Goal: Task Accomplishment & Management: Complete application form

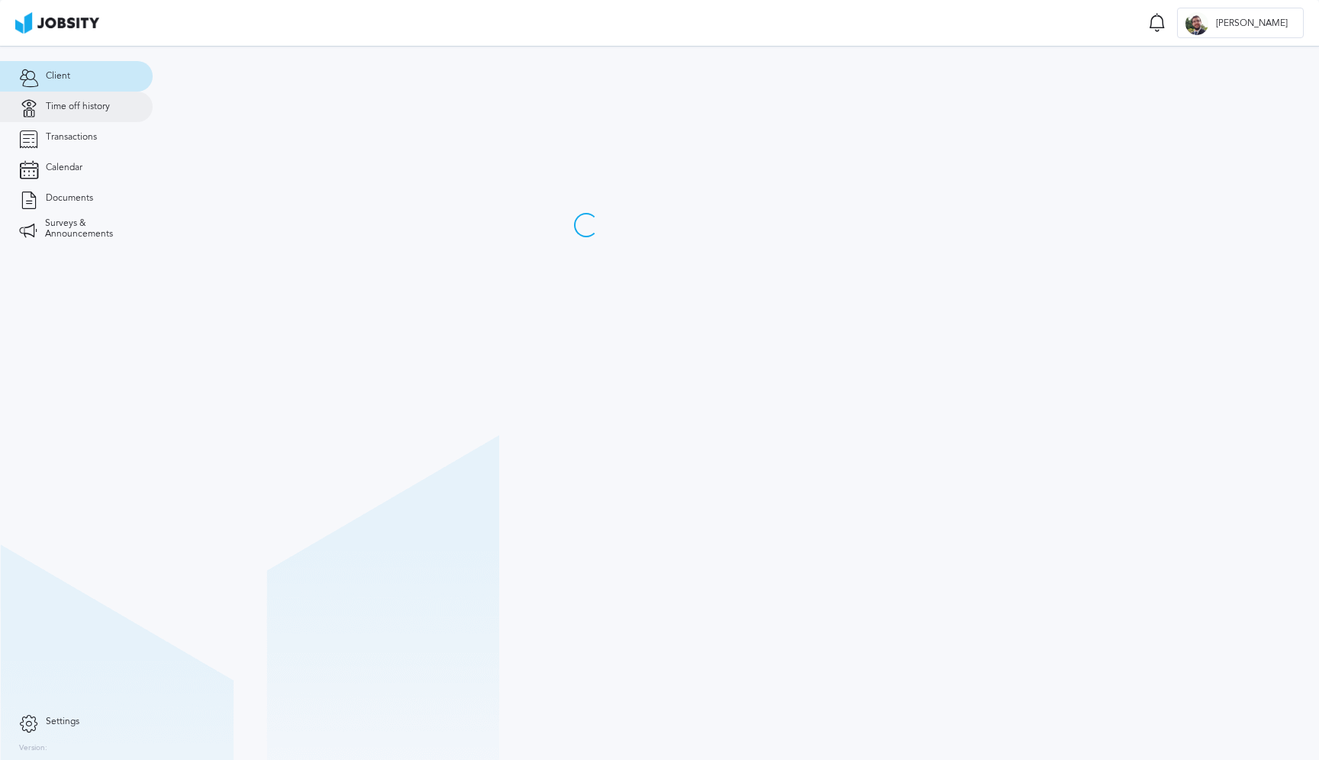
click at [73, 115] on link "Time off history" at bounding box center [76, 107] width 153 height 31
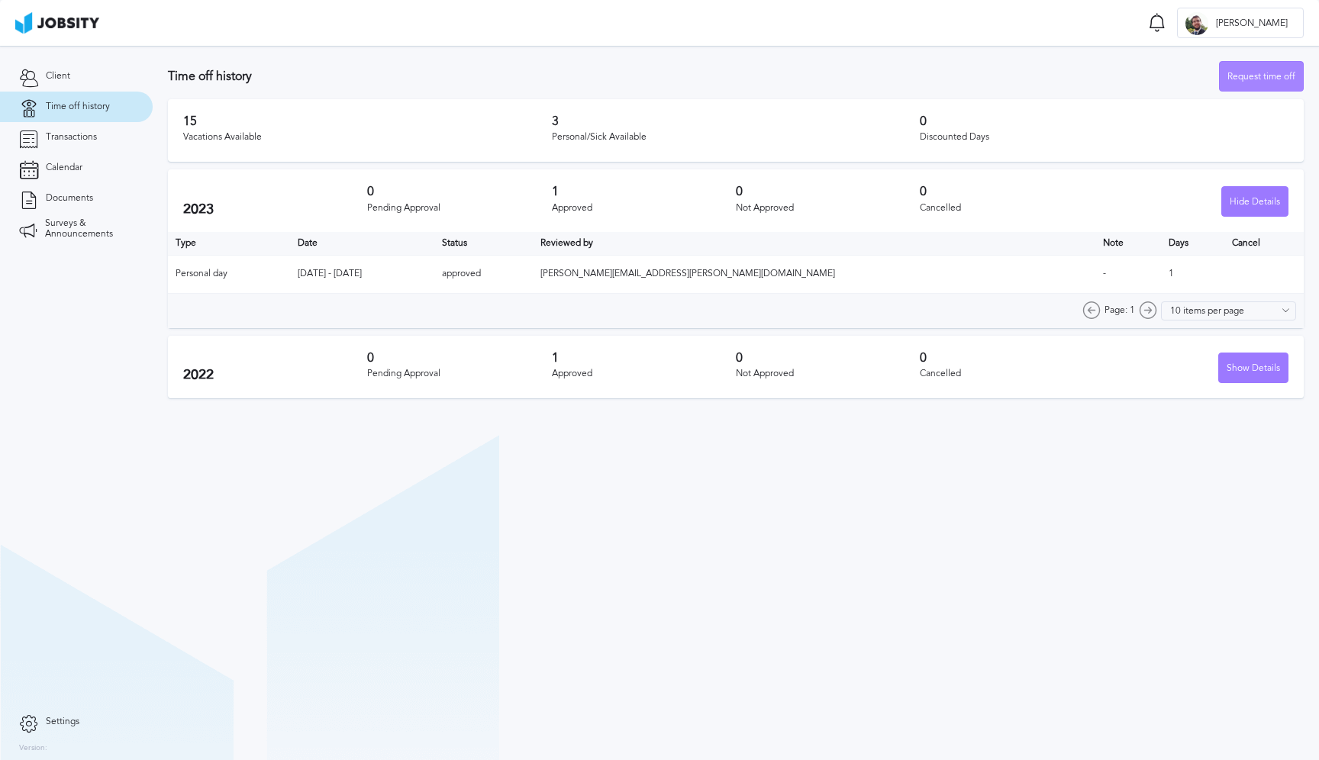
click at [1255, 79] on div "Request time off" at bounding box center [1261, 77] width 83 height 31
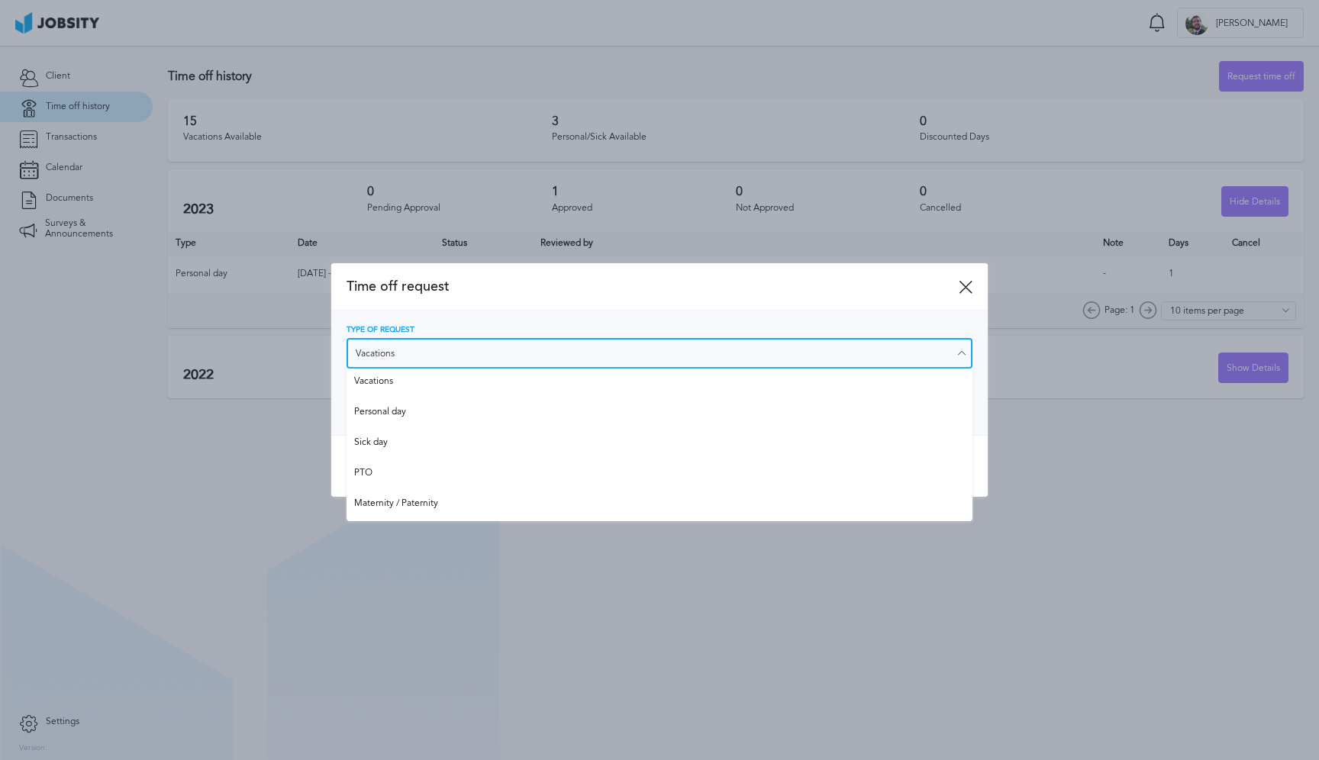
click at [536, 362] on input "Vacations" at bounding box center [660, 353] width 626 height 31
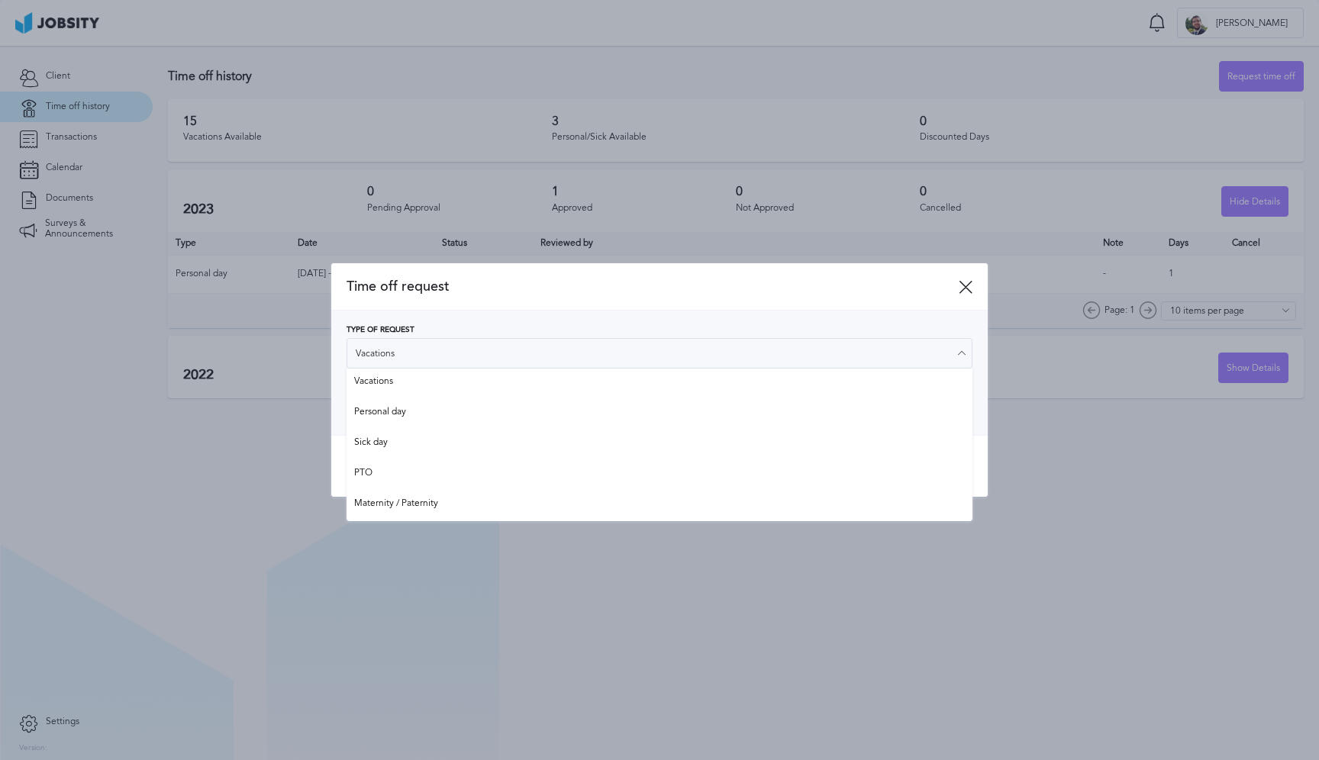
click at [543, 292] on span "Time off request" at bounding box center [653, 287] width 612 height 16
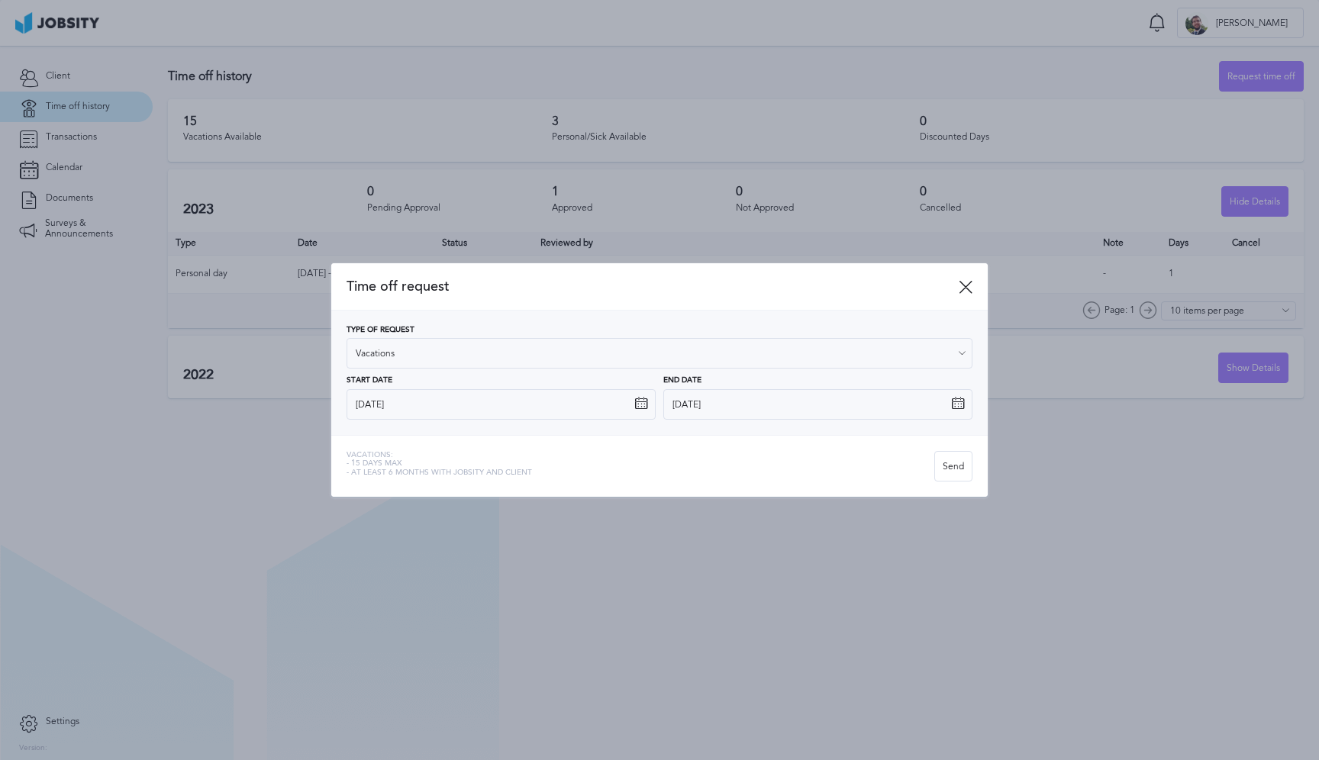
click at [640, 399] on icon at bounding box center [641, 404] width 14 height 14
click at [640, 404] on icon at bounding box center [641, 404] width 14 height 14
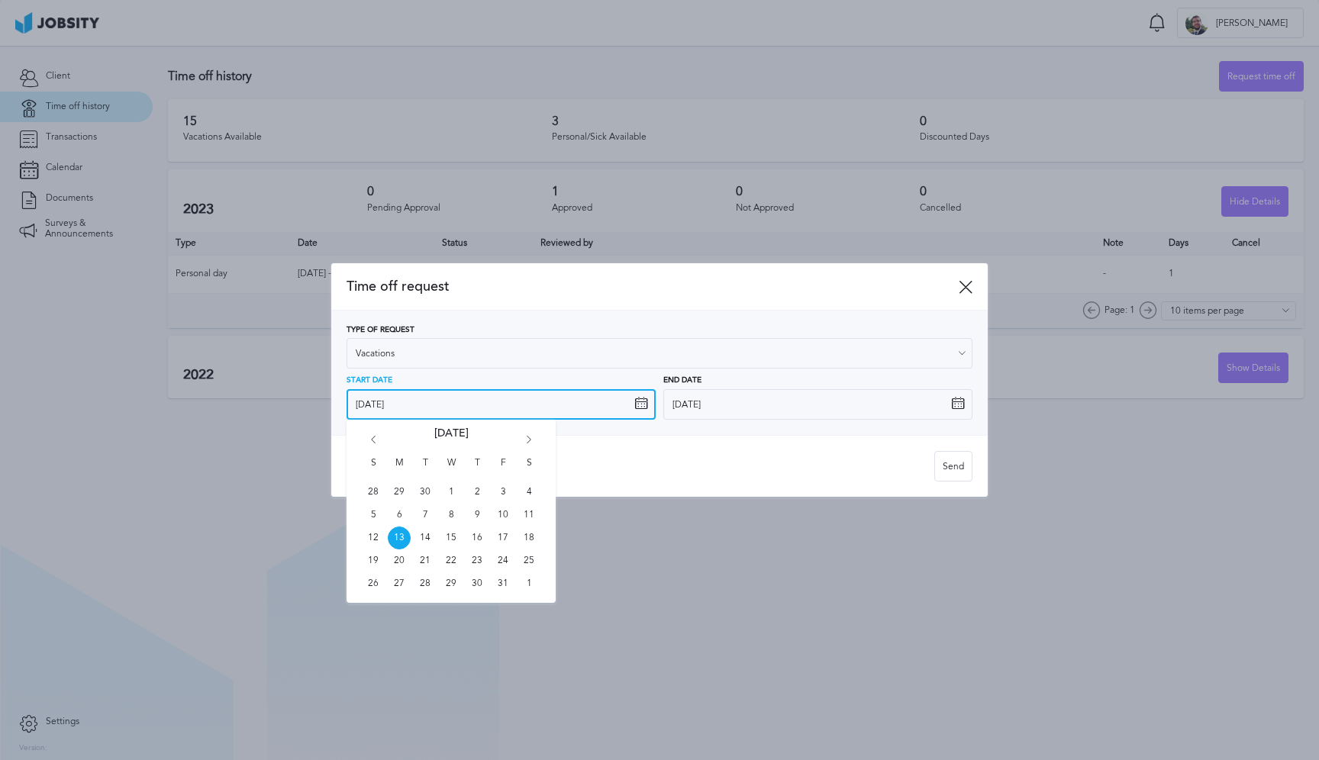
click at [582, 416] on input "10/13/2025" at bounding box center [501, 404] width 309 height 31
click at [529, 441] on icon "Go forward 1 month" at bounding box center [529, 443] width 14 height 14
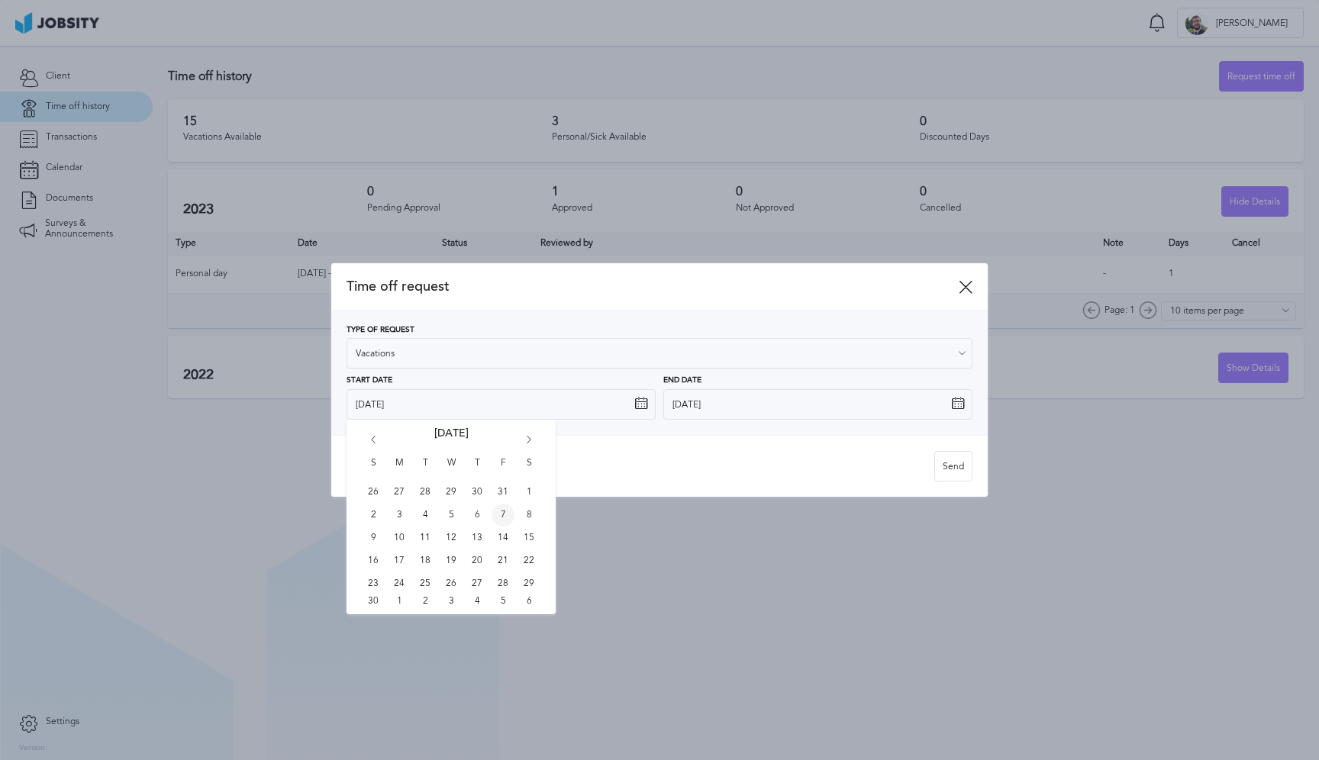
click at [501, 518] on span "7" at bounding box center [503, 515] width 23 height 23
type input "11/7/2025"
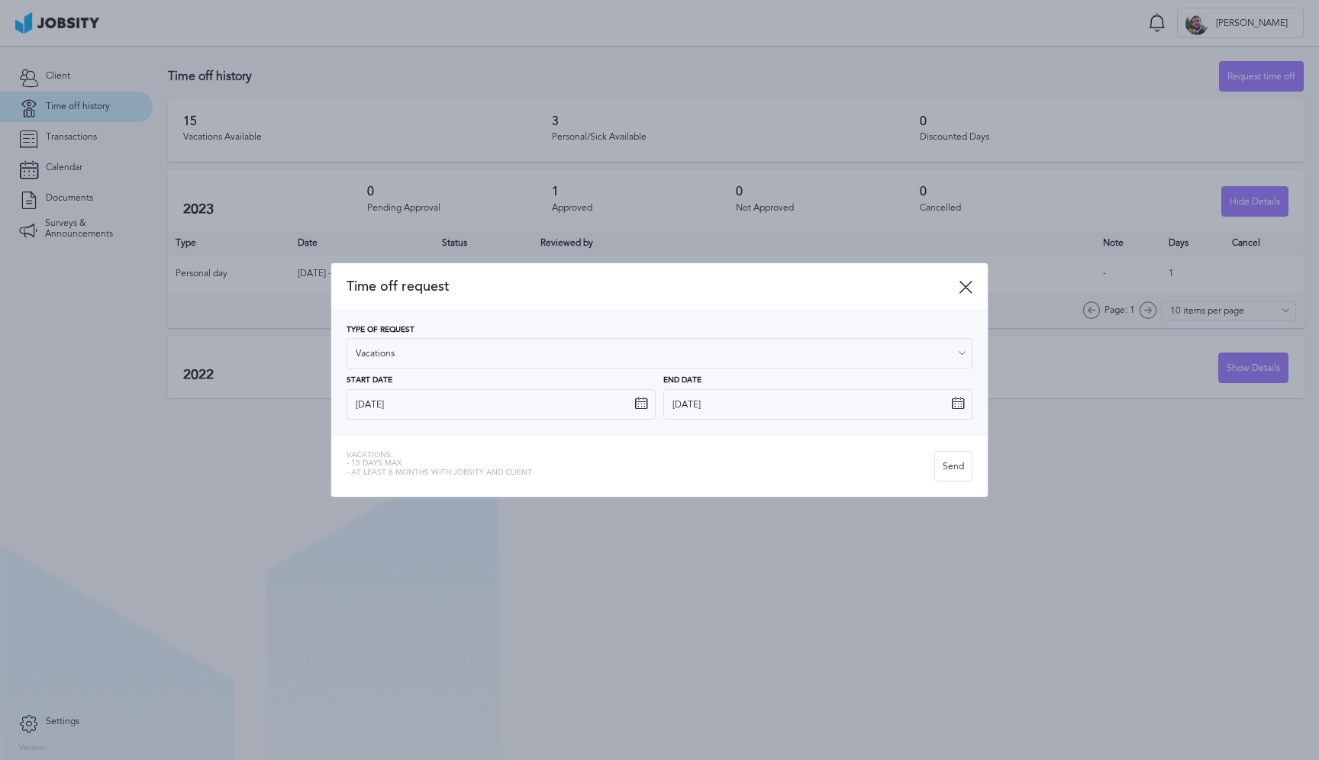
click at [956, 400] on icon at bounding box center [958, 404] width 14 height 14
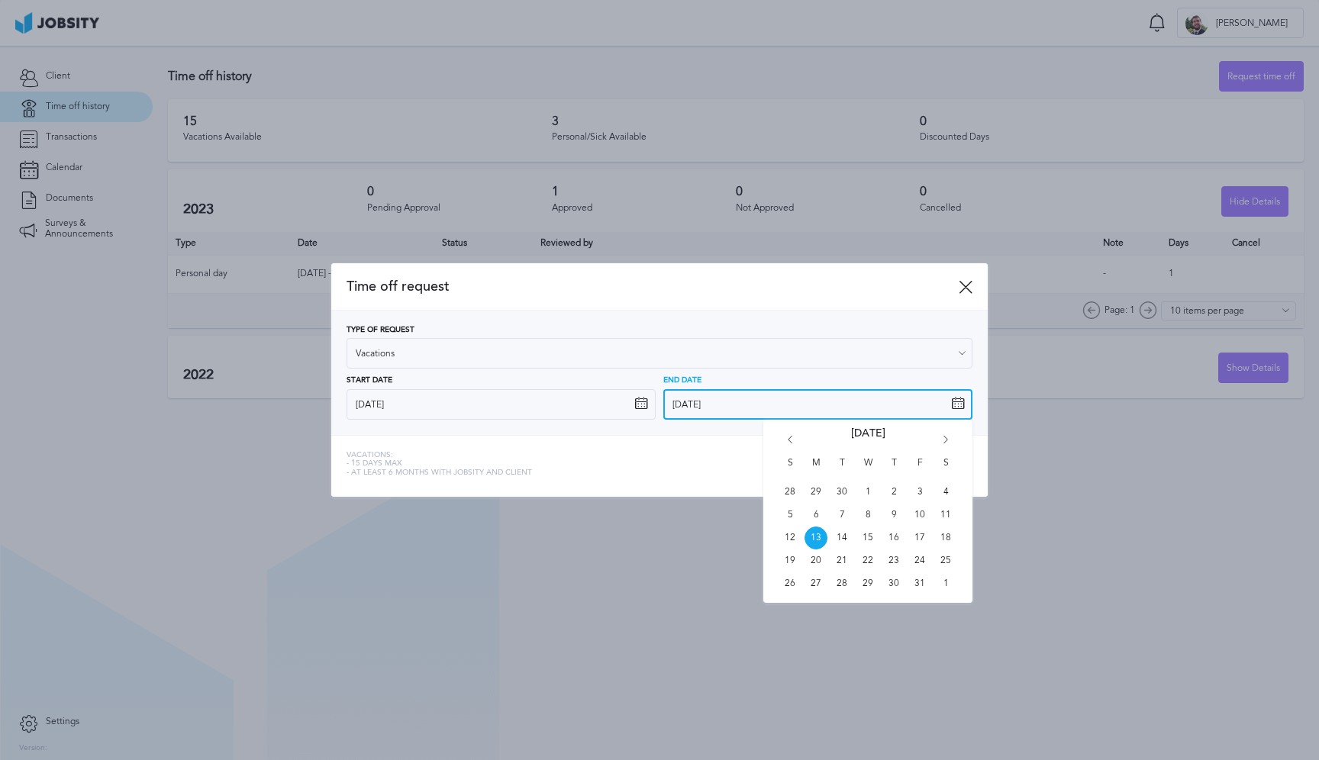
click at [944, 395] on input "10/13/2025" at bounding box center [817, 404] width 309 height 31
click at [944, 440] on icon "Go forward 1 month" at bounding box center [946, 443] width 14 height 14
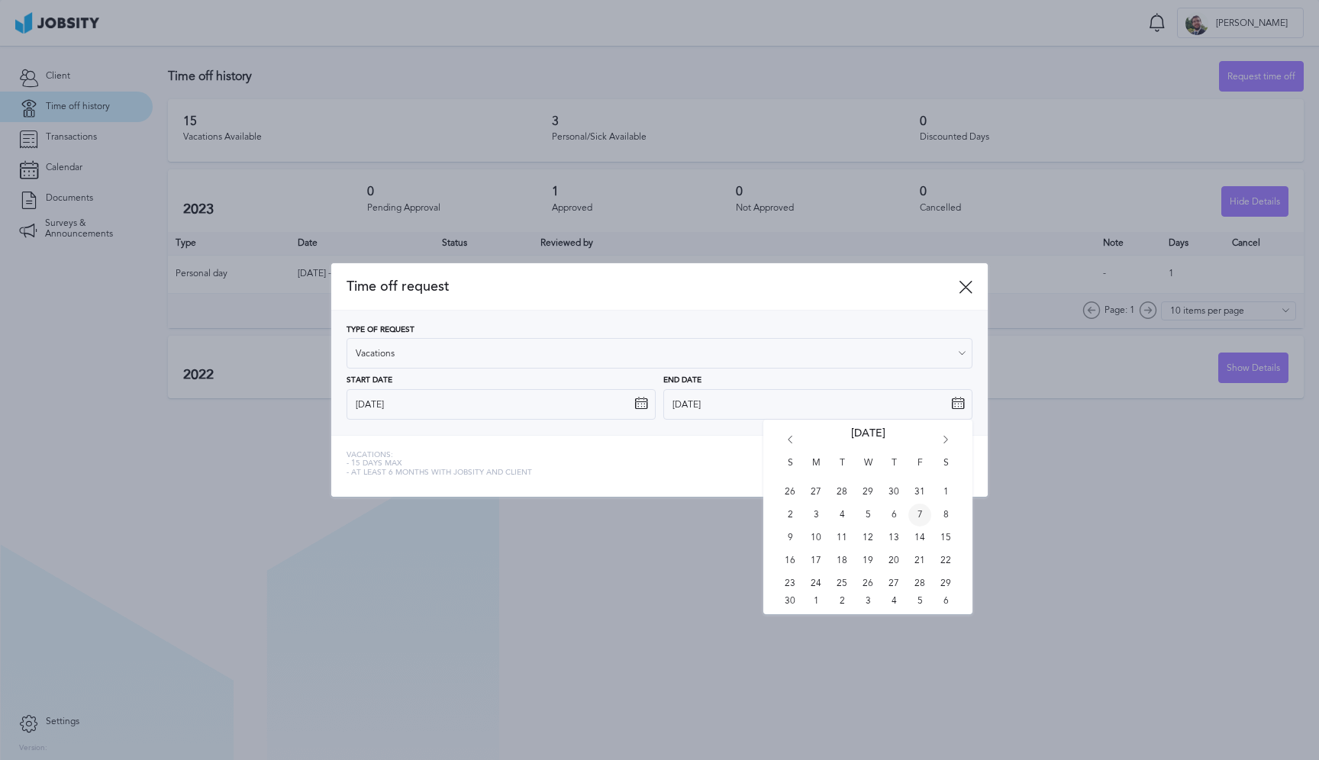
click at [913, 521] on span "7" at bounding box center [919, 515] width 23 height 23
type input "11/7/2025"
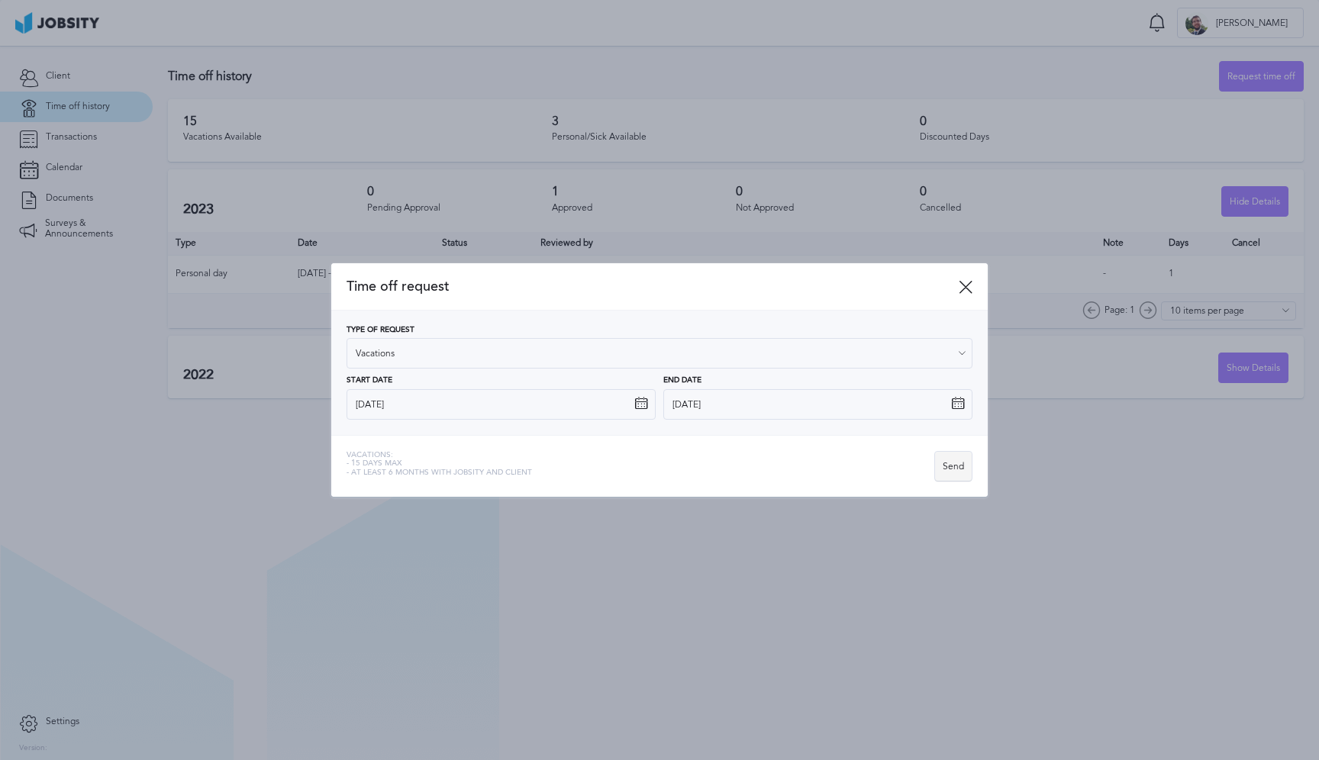
click at [956, 466] on div "Send" at bounding box center [953, 467] width 37 height 31
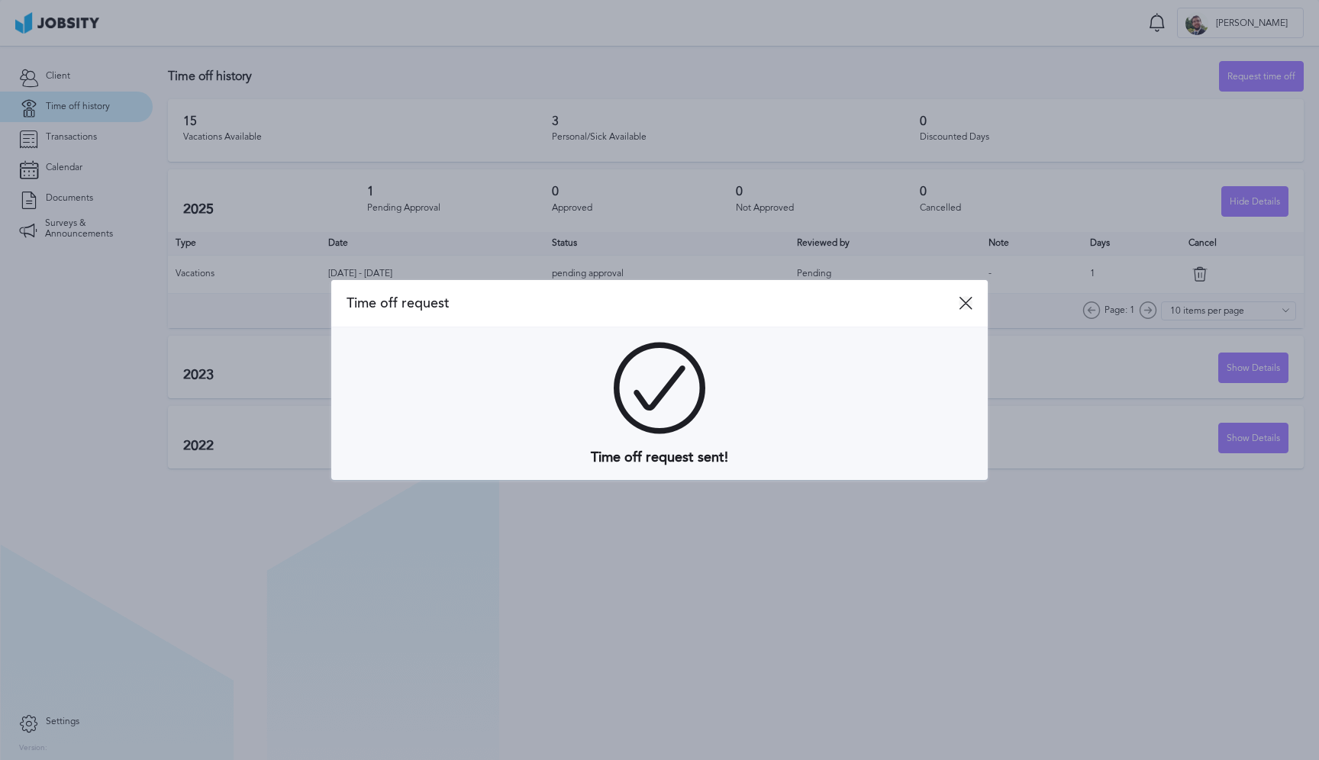
click at [962, 308] on icon at bounding box center [966, 303] width 14 height 14
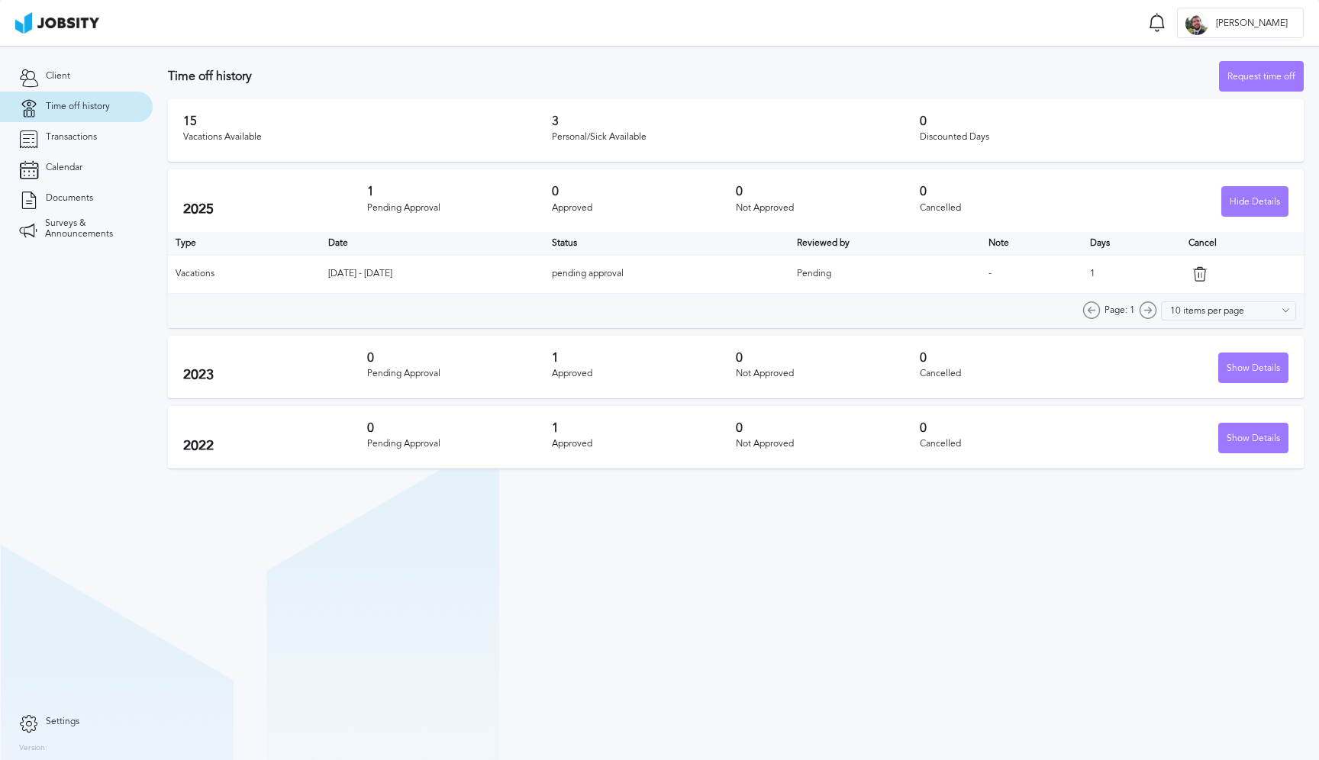
click at [1207, 279] on icon at bounding box center [1199, 273] width 15 height 15
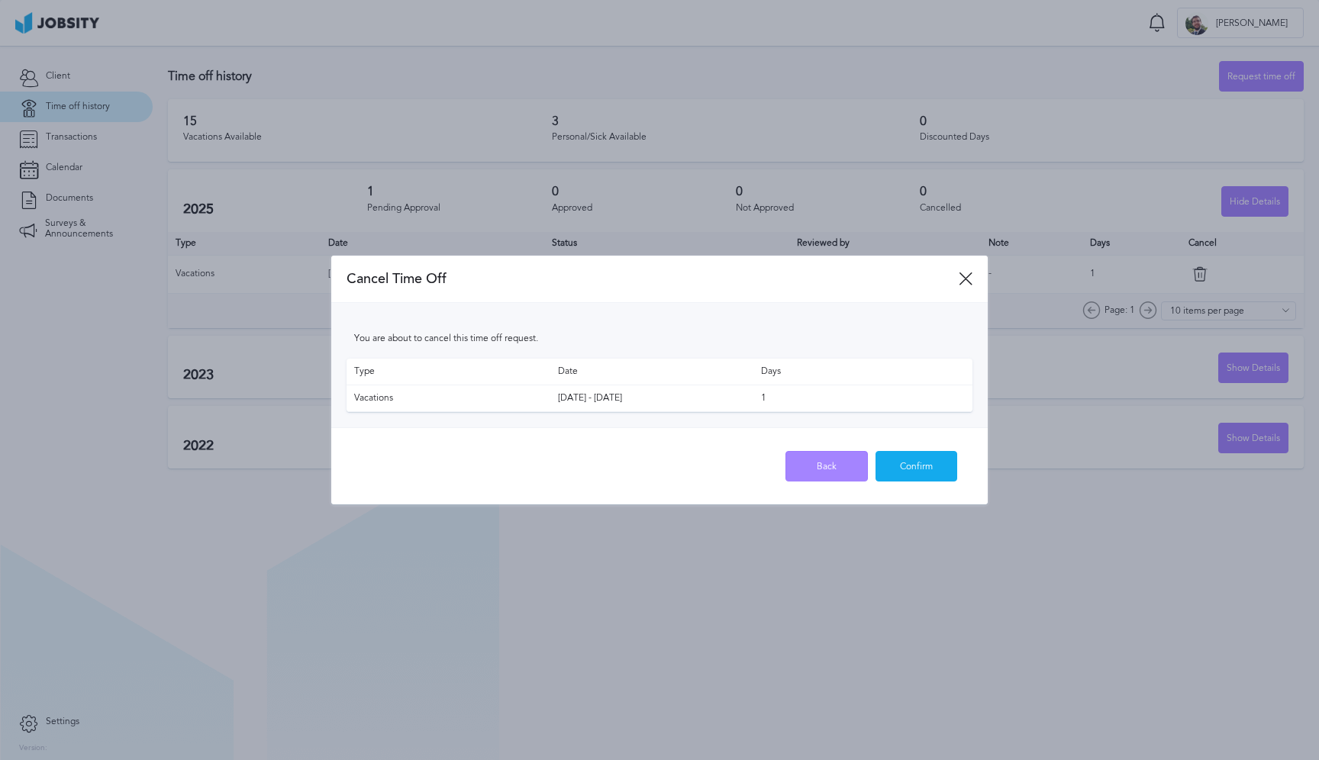
click at [839, 459] on div "Back" at bounding box center [826, 467] width 81 height 31
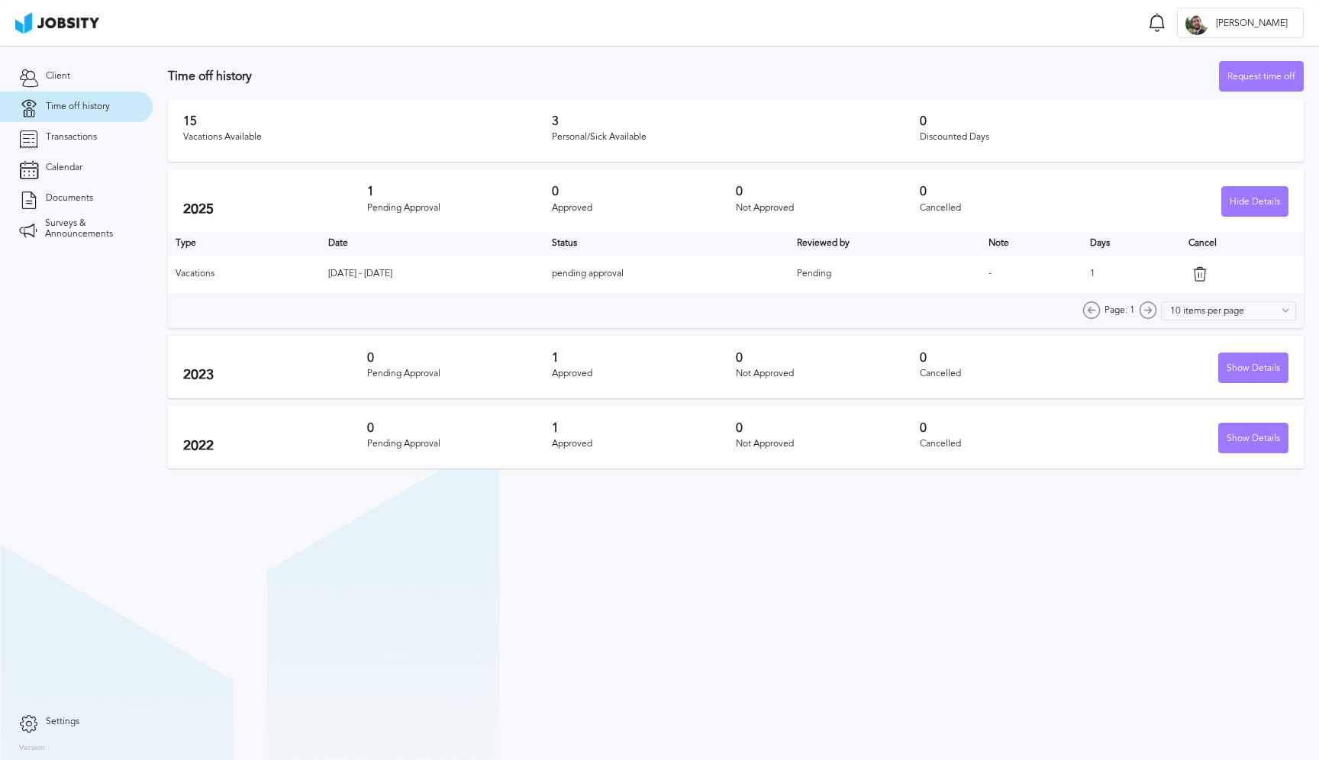
click at [1204, 272] on icon at bounding box center [1199, 273] width 15 height 15
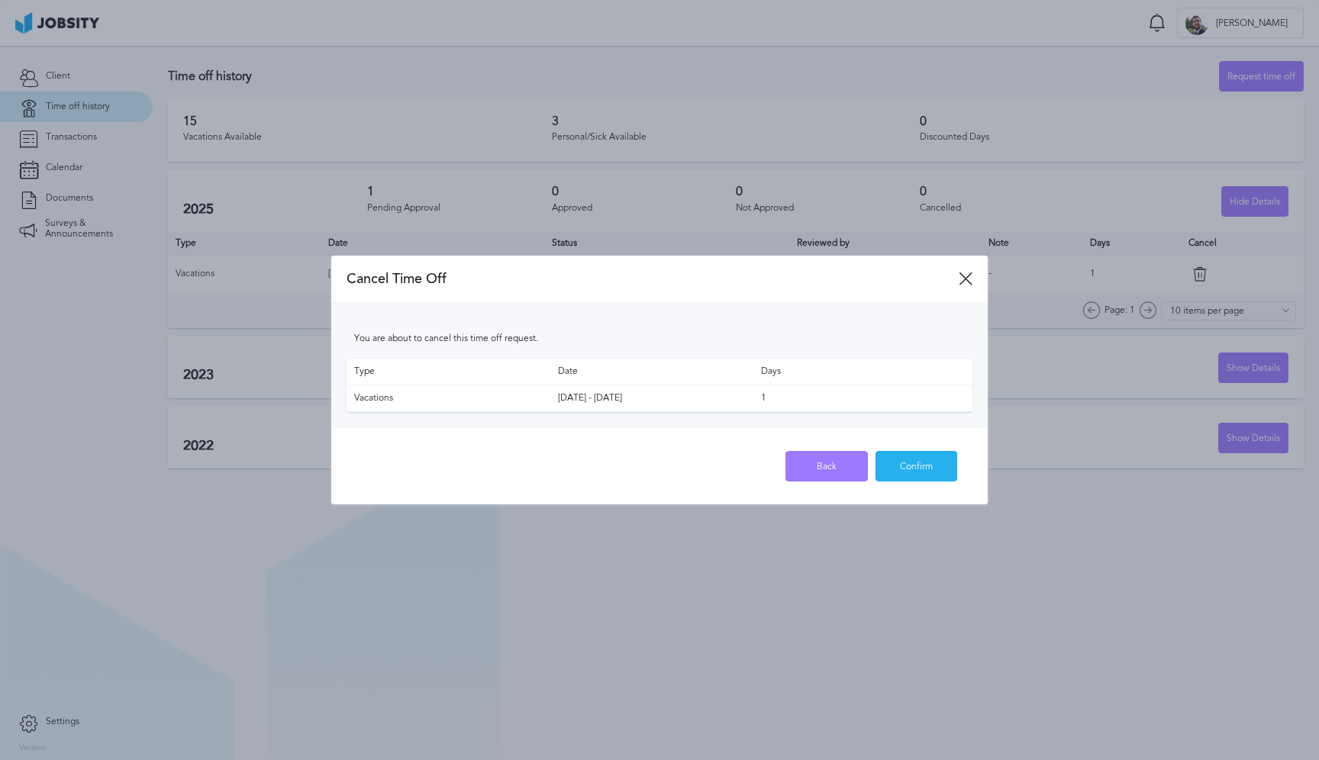
click at [904, 463] on div "Confirm" at bounding box center [916, 467] width 81 height 31
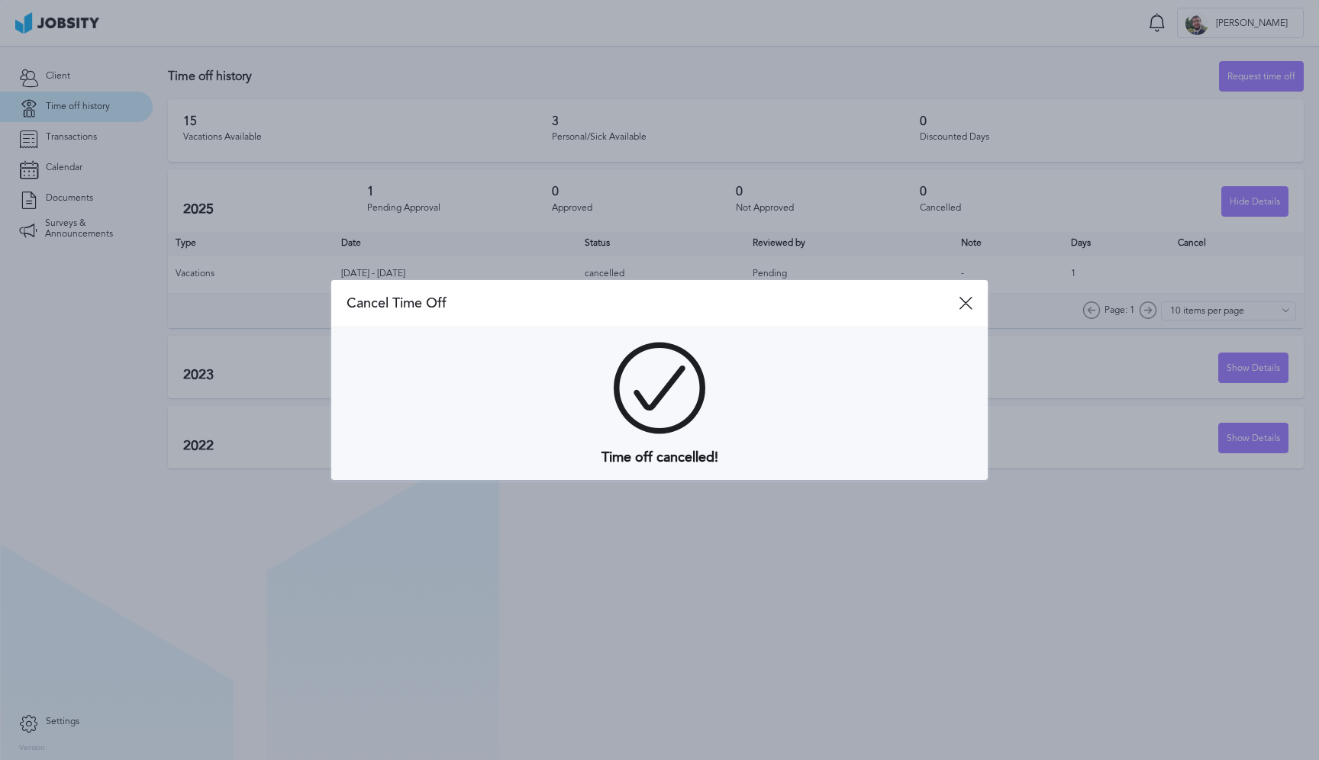
click at [963, 294] on div "Cancel Time Off" at bounding box center [659, 303] width 656 height 47
click at [963, 301] on icon at bounding box center [966, 303] width 14 height 14
